Goal: Task Accomplishment & Management: Manage account settings

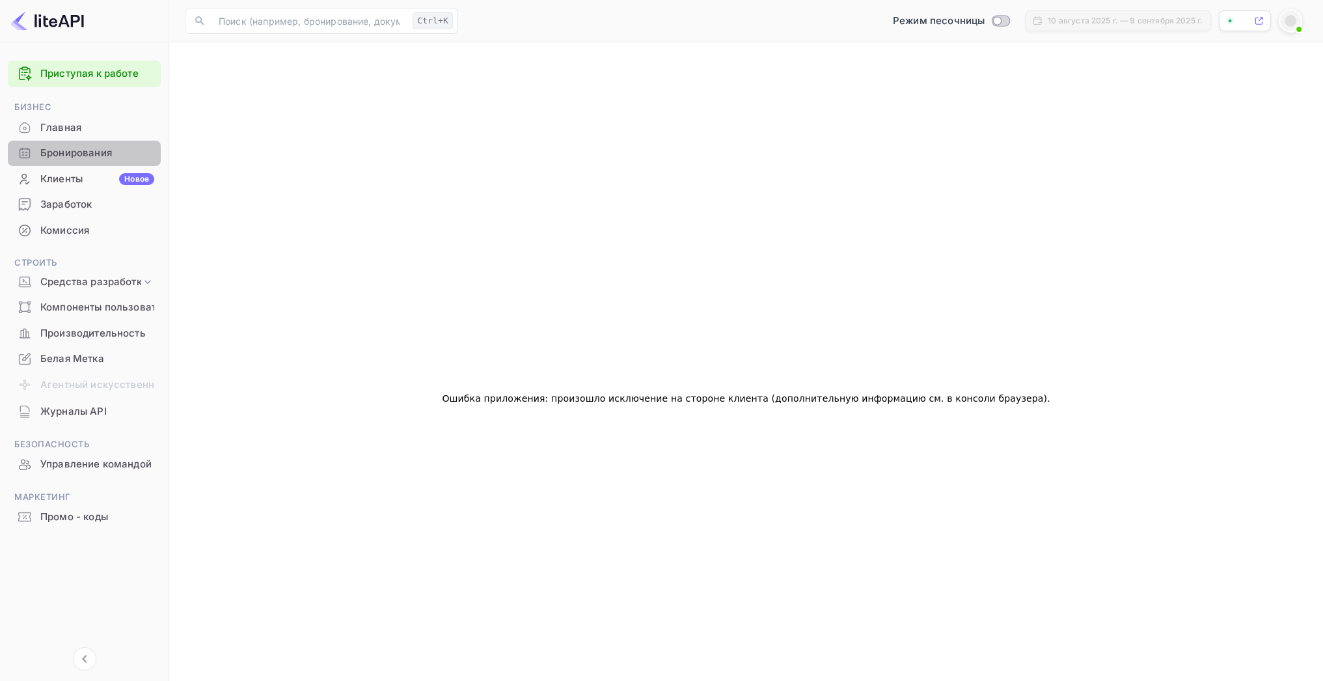
click at [86, 152] on ya-tr-span "Бронирования" at bounding box center [76, 153] width 72 height 15
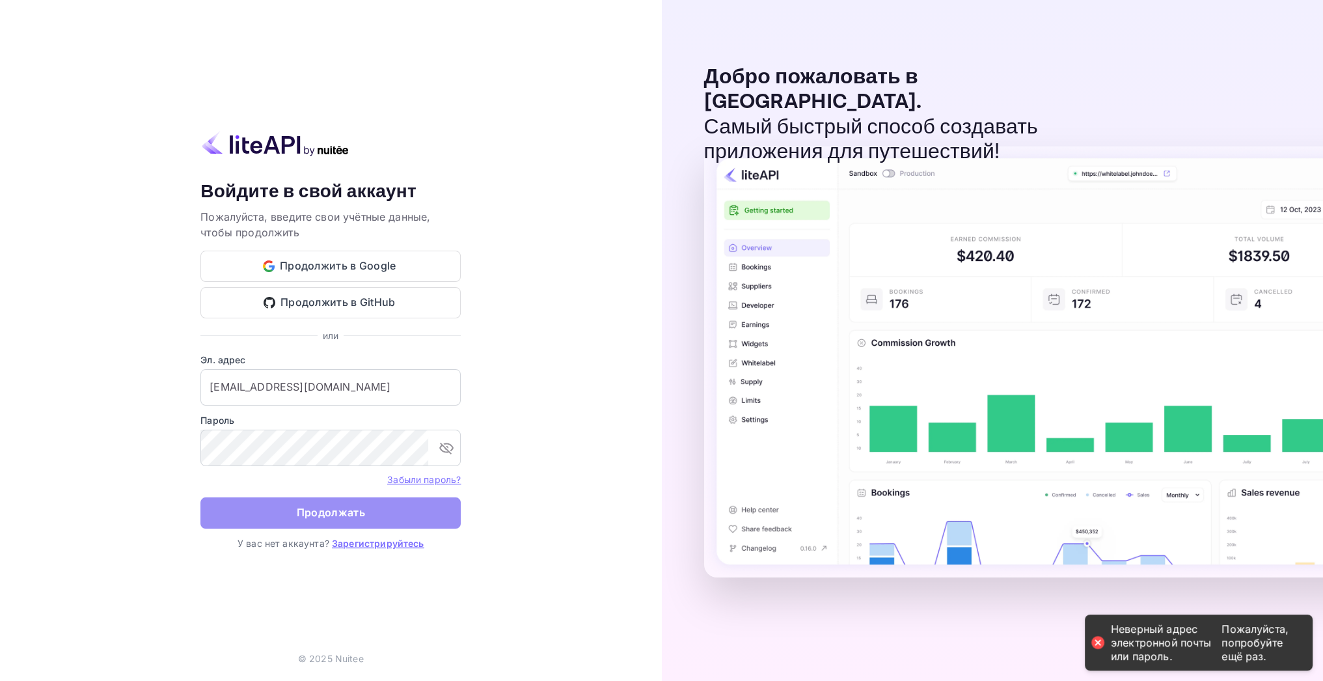
click at [316, 514] on ya-tr-span "Продолжать" at bounding box center [331, 513] width 68 height 18
click at [320, 510] on ya-tr-span "Продолжать" at bounding box center [331, 513] width 68 height 18
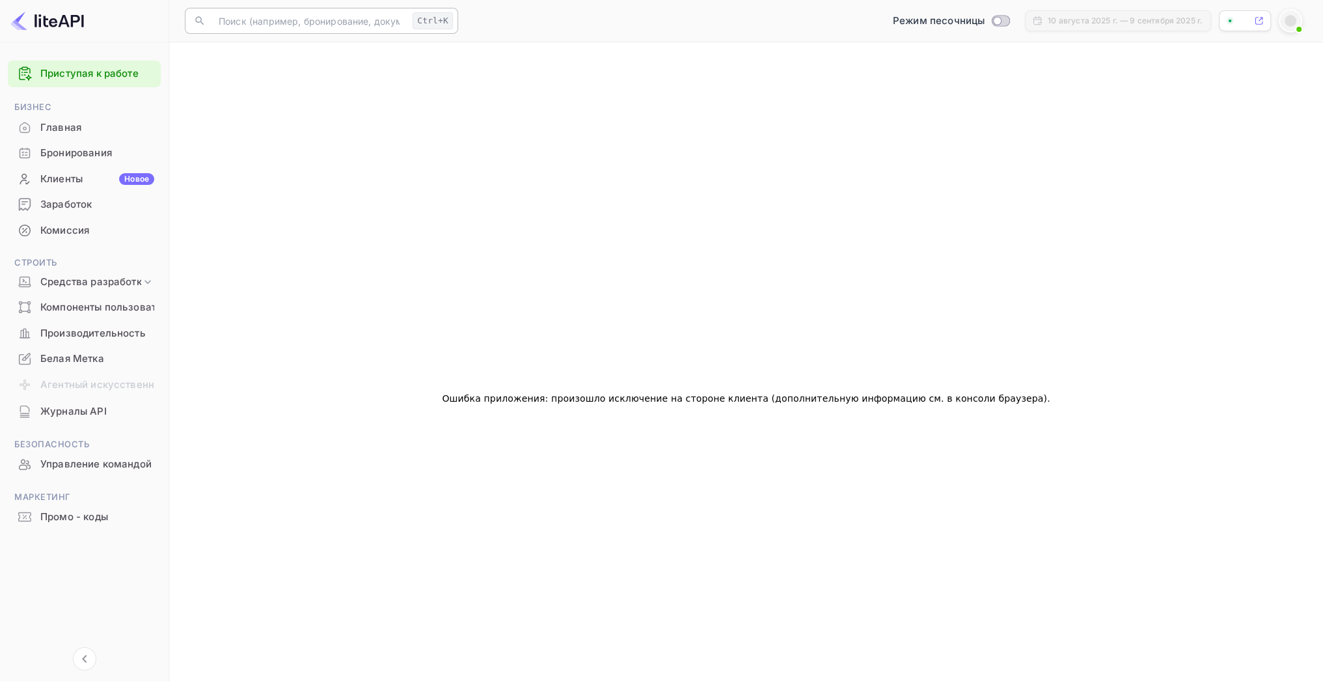
click at [250, 24] on input "text" at bounding box center [309, 21] width 197 height 26
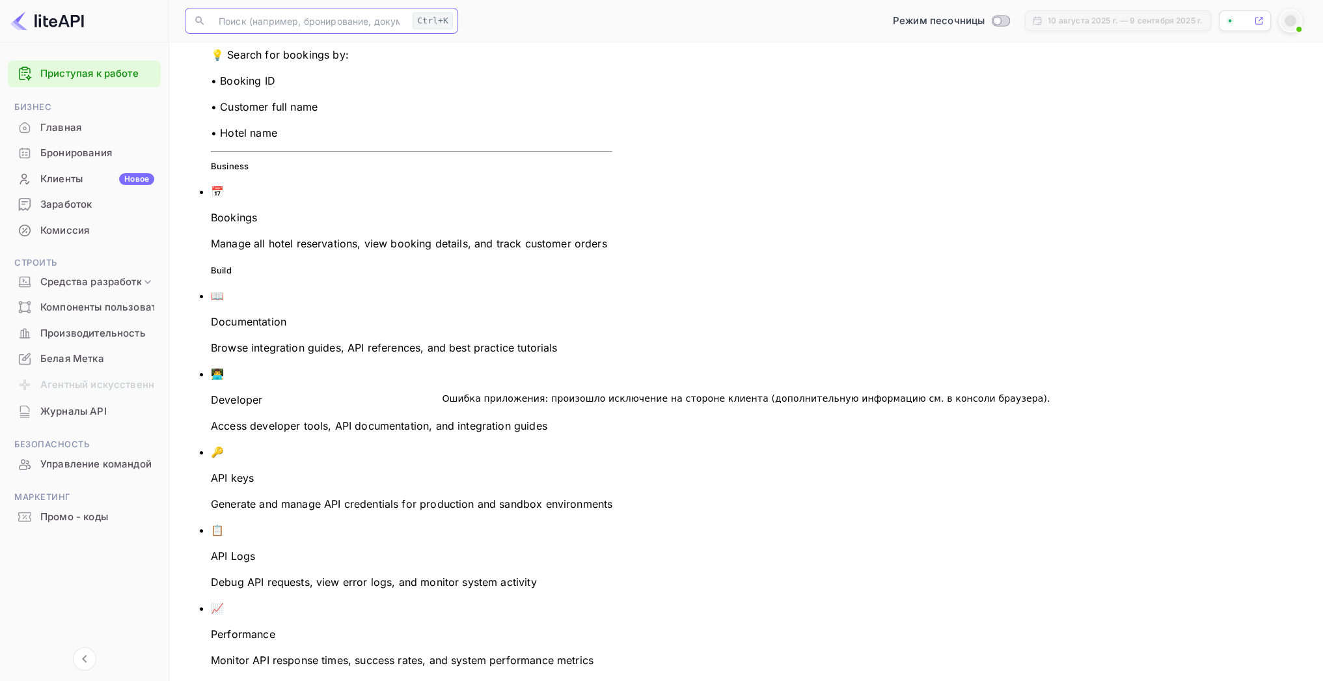
paste input "6878779"
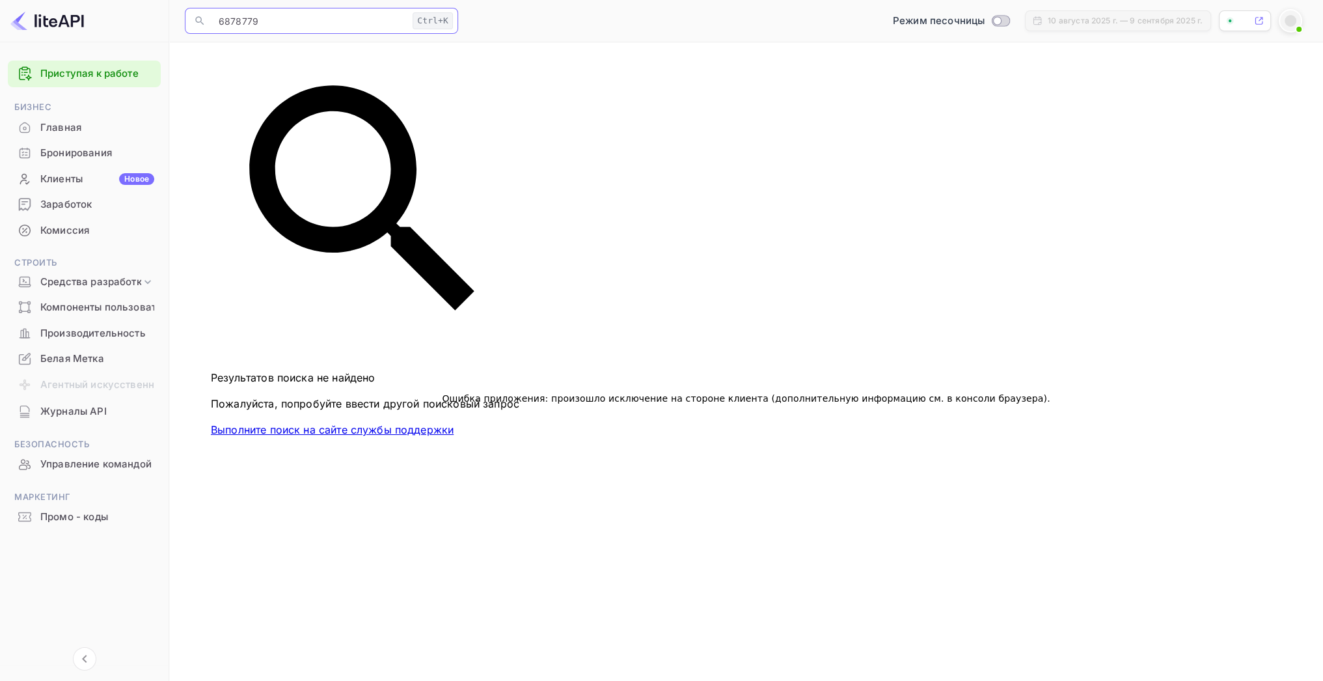
type input "6878779"
click at [430, 21] on ya-tr-span "Ctrl+K" at bounding box center [432, 21] width 31 height 10
drag, startPoint x: 311, startPoint y: 26, endPoint x: 211, endPoint y: 16, distance: 100.7
click at [211, 16] on input "6878779" at bounding box center [309, 21] width 197 height 26
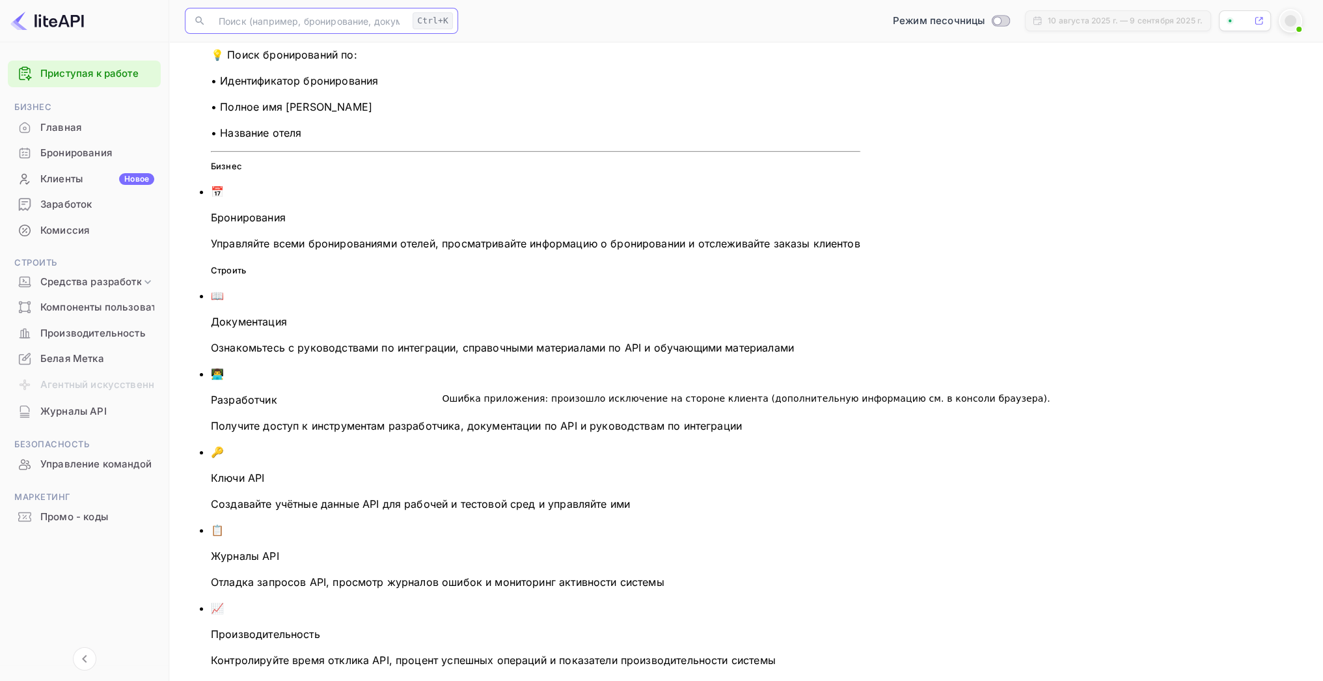
click at [68, 156] on ya-tr-span "Бронирования" at bounding box center [76, 153] width 72 height 15
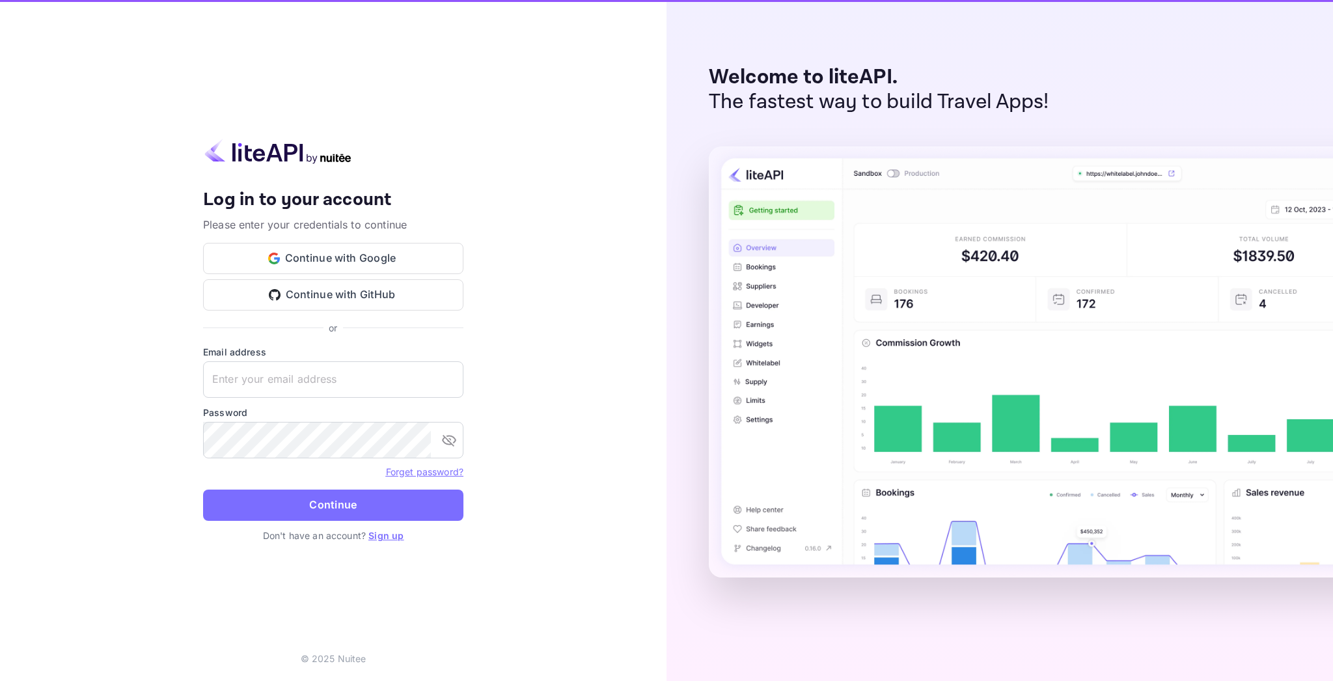
type input "[EMAIL_ADDRESS][DOMAIN_NAME]"
